Goal: Transaction & Acquisition: Book appointment/travel/reservation

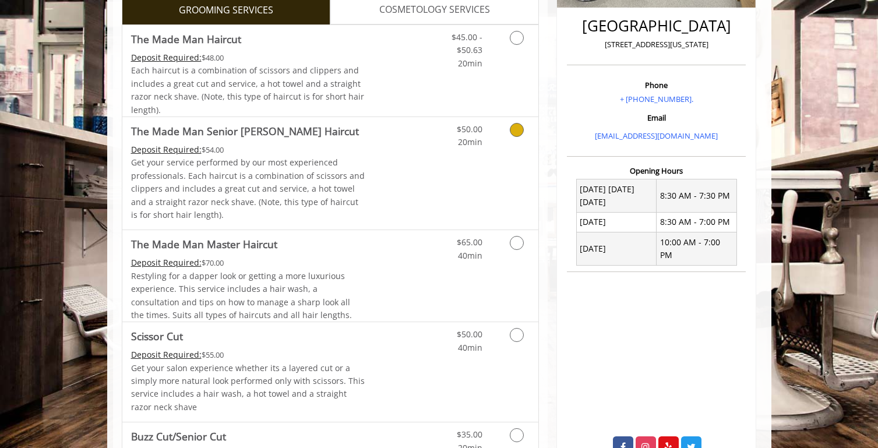
click at [360, 180] on p "Get your service performed by our most experienced professionals. Each haircut …" at bounding box center [248, 188] width 234 height 65
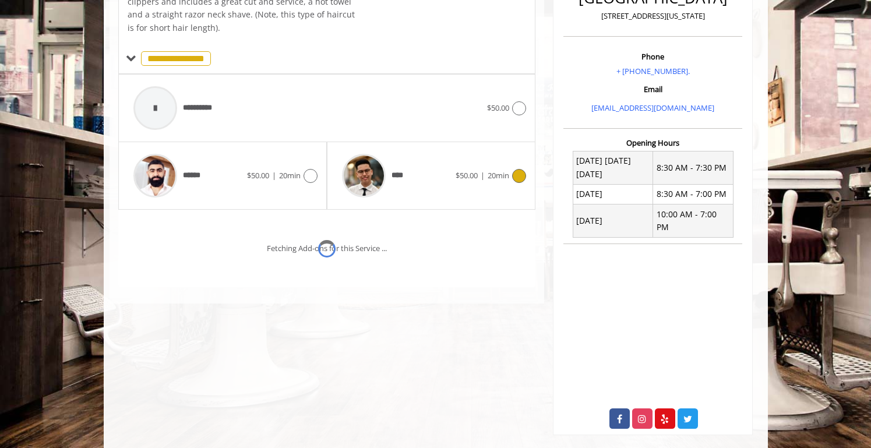
scroll to position [328, 0]
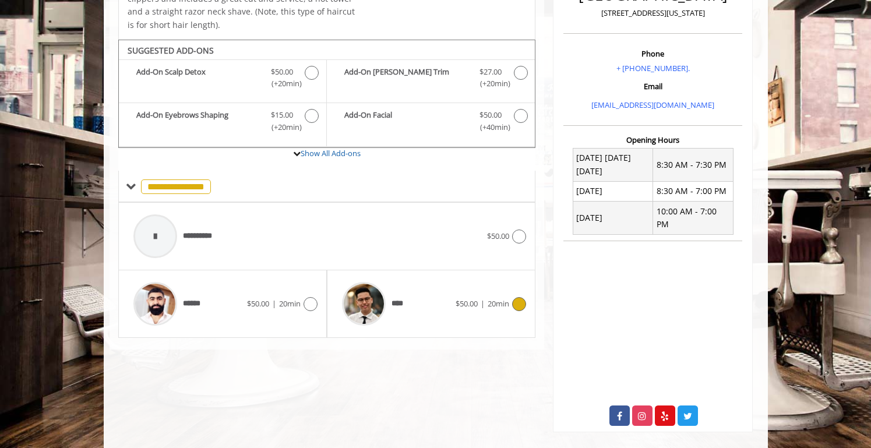
click at [400, 315] on span "****" at bounding box center [372, 303] width 72 height 55
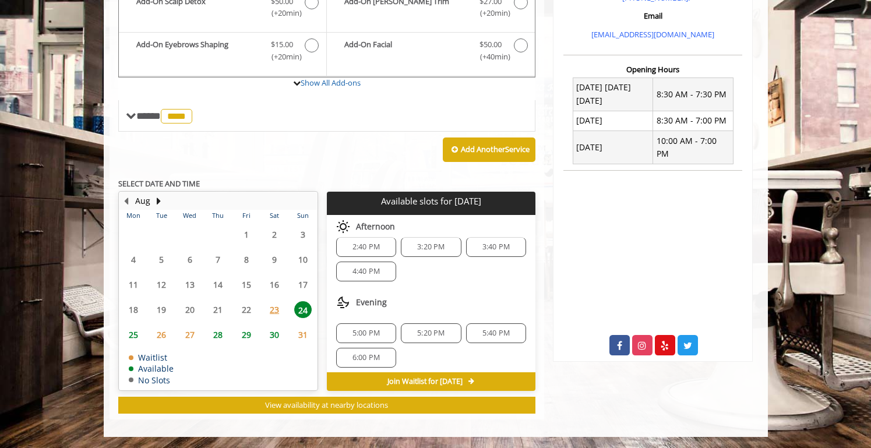
scroll to position [15, 0]
click at [362, 242] on span "2:40 PM" at bounding box center [365, 242] width 27 height 9
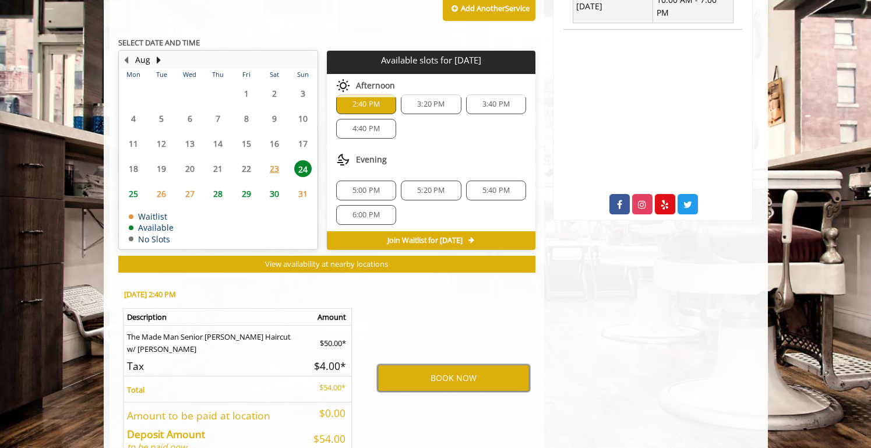
scroll to position [557, 0]
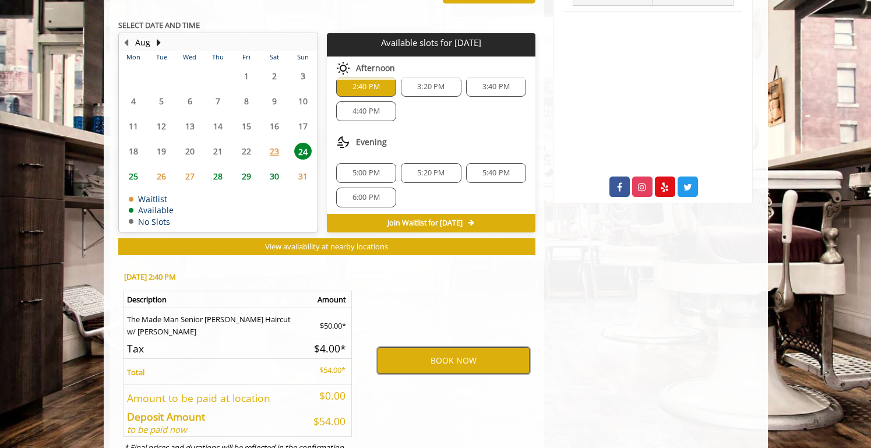
click at [435, 369] on button "BOOK NOW" at bounding box center [454, 360] width 152 height 27
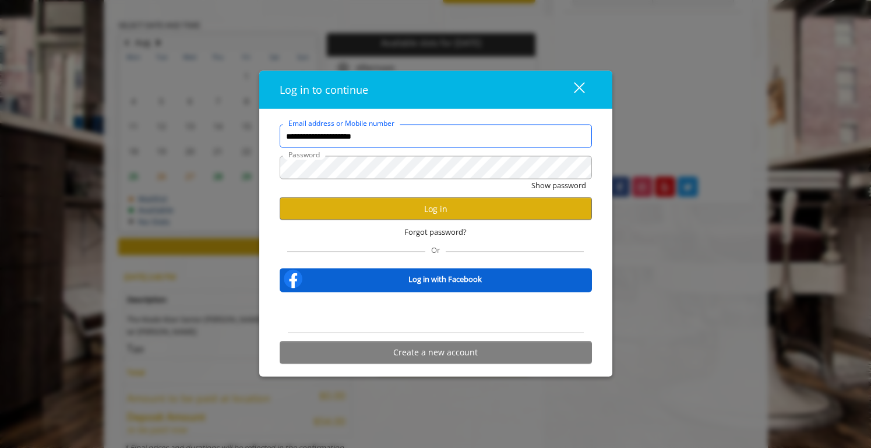
scroll to position [0, 0]
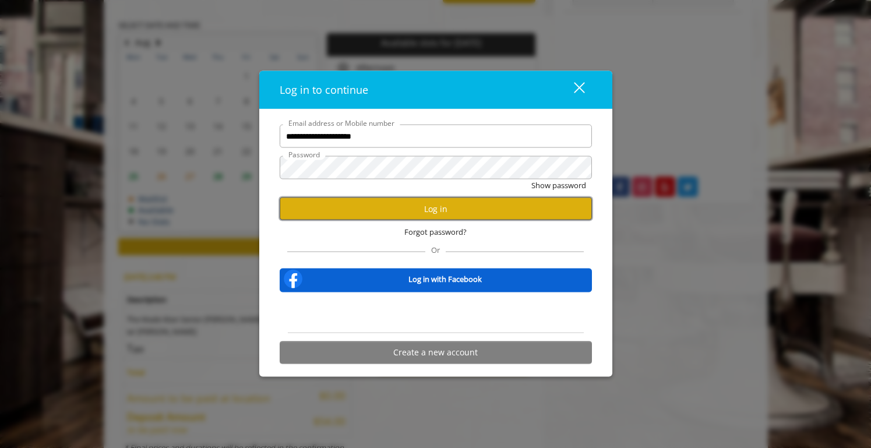
click at [424, 214] on button "Log in" at bounding box center [436, 209] width 312 height 23
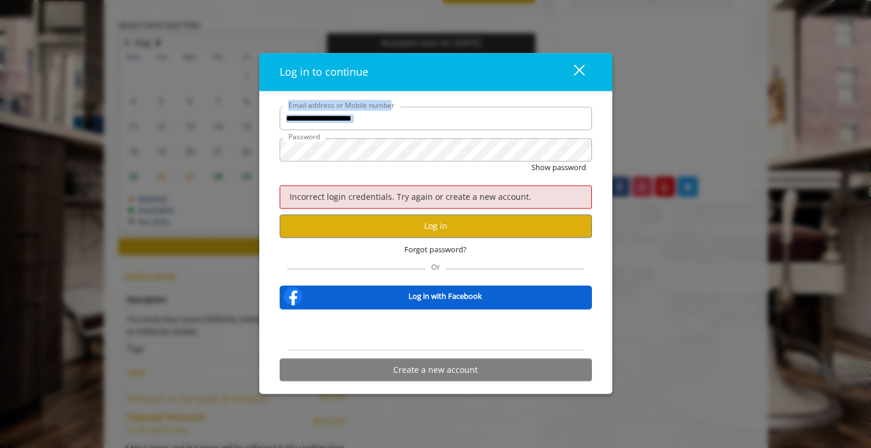
click at [386, 111] on div "**********" at bounding box center [436, 118] width 312 height 23
click at [592, 107] on div at bounding box center [592, 107] width 0 height 0
type input "**********"
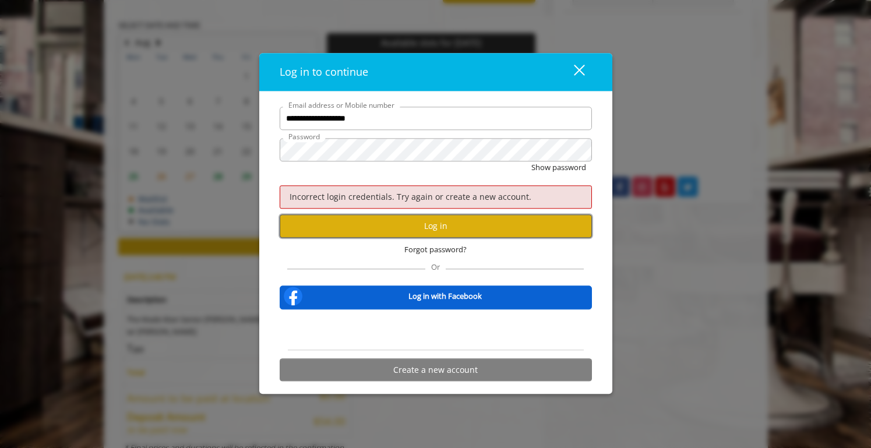
click at [411, 234] on button "Log in" at bounding box center [436, 226] width 312 height 23
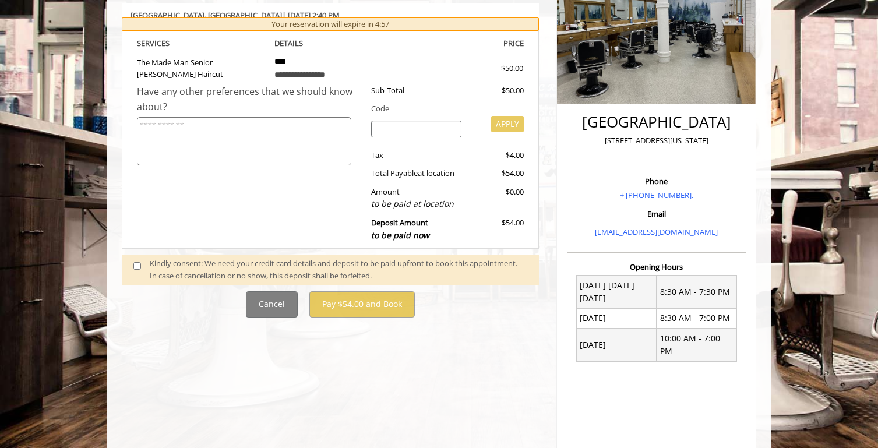
scroll to position [195, 0]
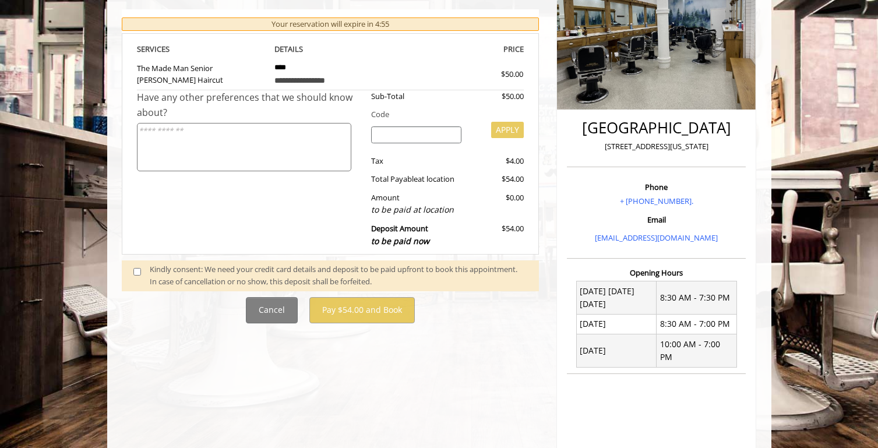
click at [171, 280] on div "Kindly consent: We need your credit card details and deposit to be paid upfront…" at bounding box center [339, 275] width 378 height 24
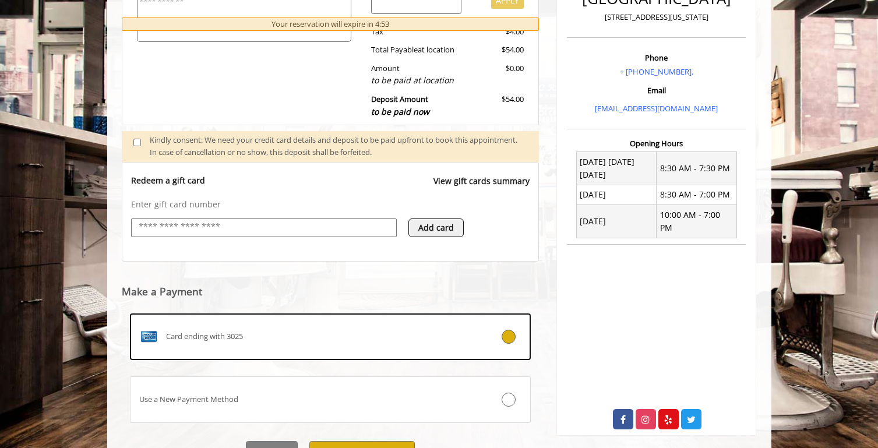
scroll to position [384, 0]
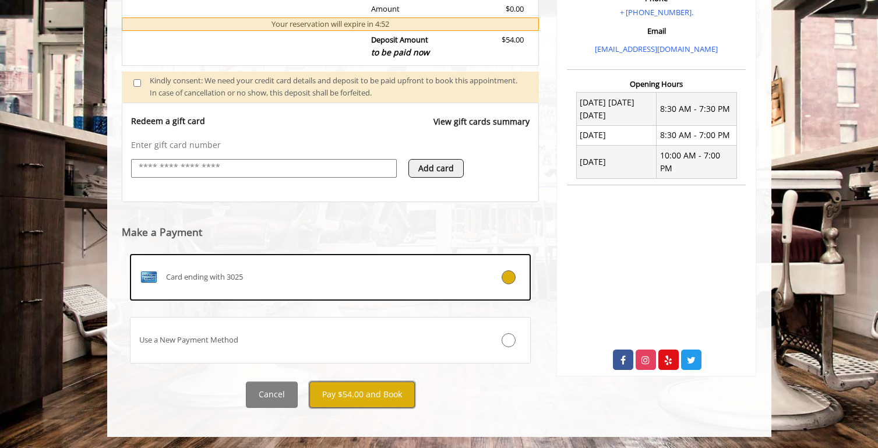
click at [377, 397] on button "Pay $54.00 and Book" at bounding box center [361, 395] width 105 height 26
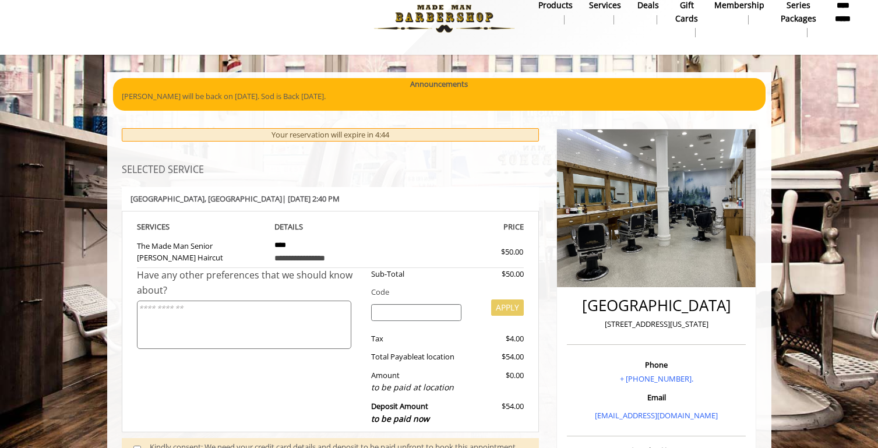
scroll to position [0, 0]
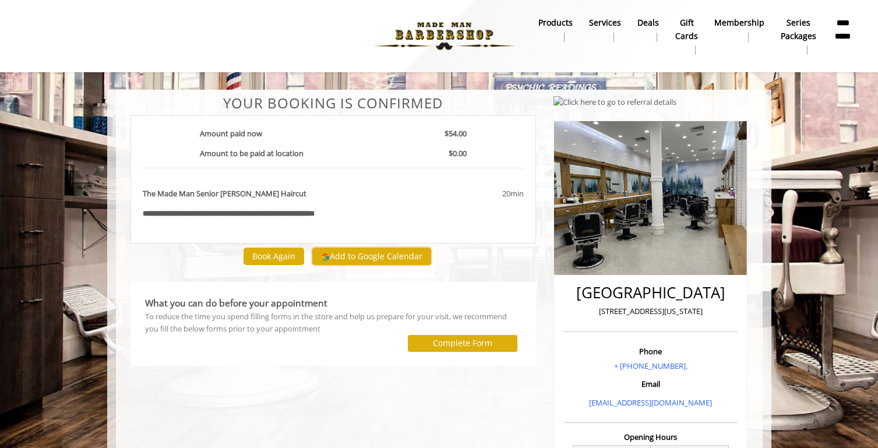
click at [377, 257] on button "Add to Google Calendar" at bounding box center [371, 256] width 119 height 17
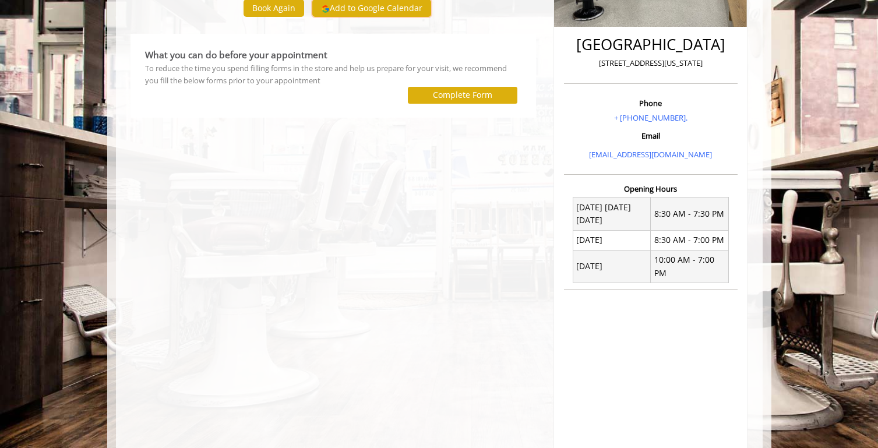
scroll to position [309, 0]
